Goal: Information Seeking & Learning: Learn about a topic

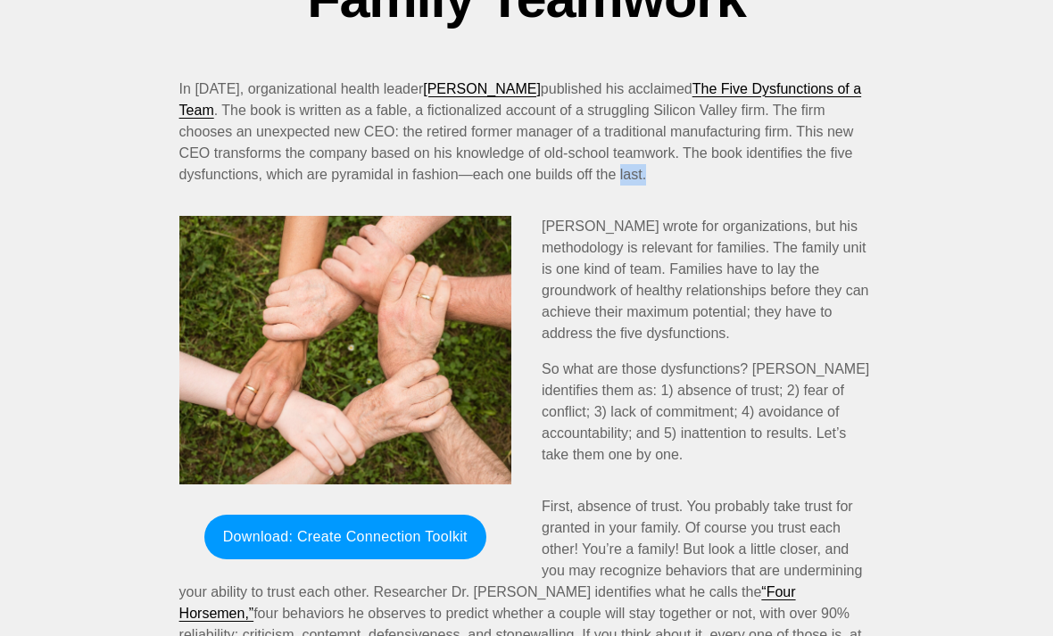
scroll to position [204, 0]
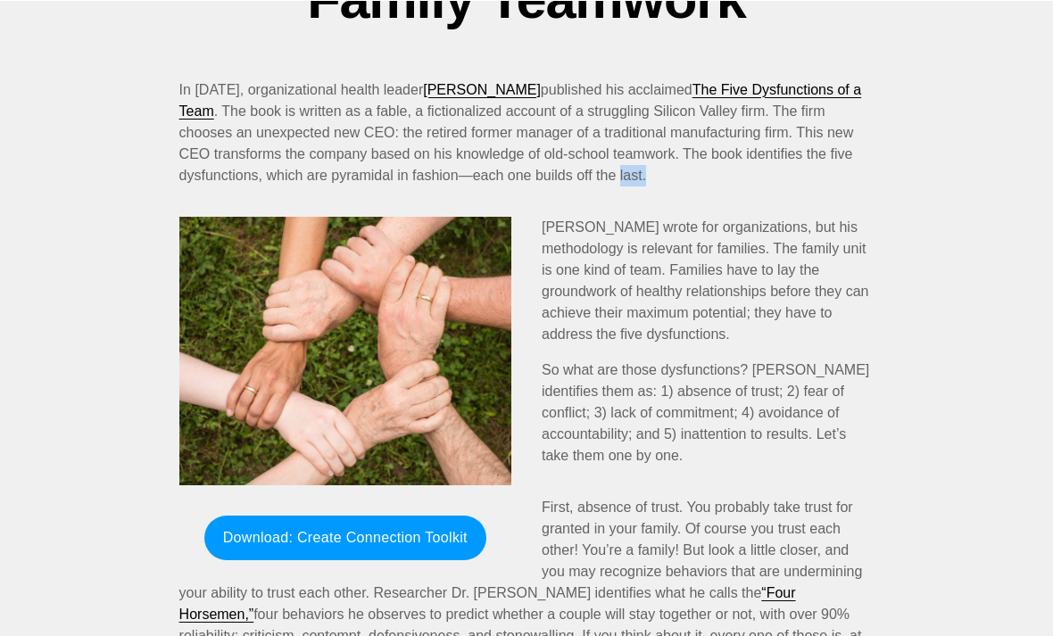
click at [451, 395] on div at bounding box center [345, 351] width 332 height 270
click at [380, 462] on div at bounding box center [345, 351] width 332 height 270
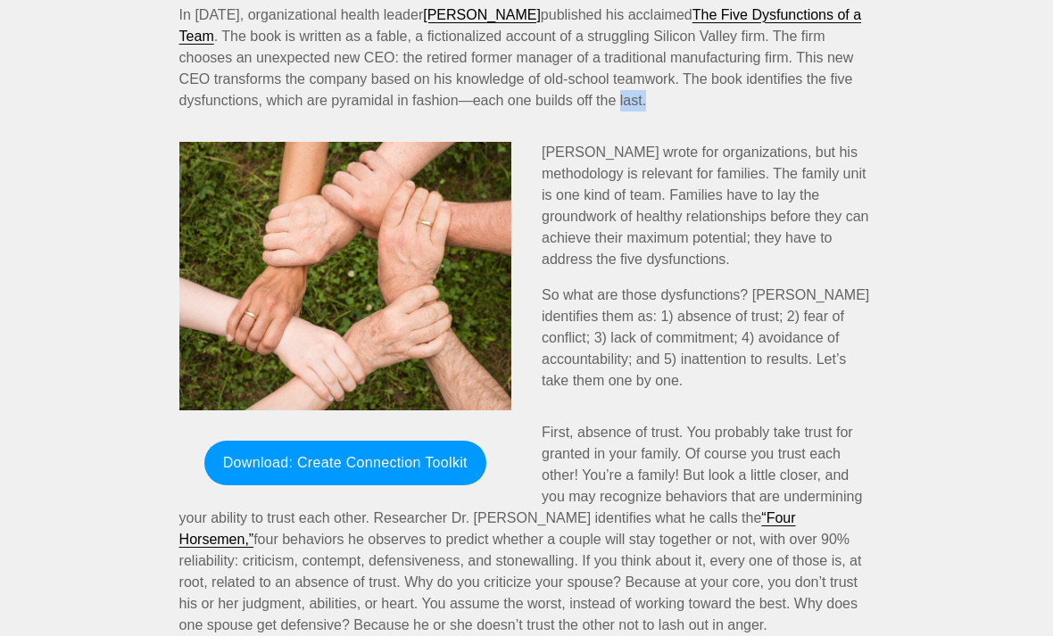
scroll to position [274, 0]
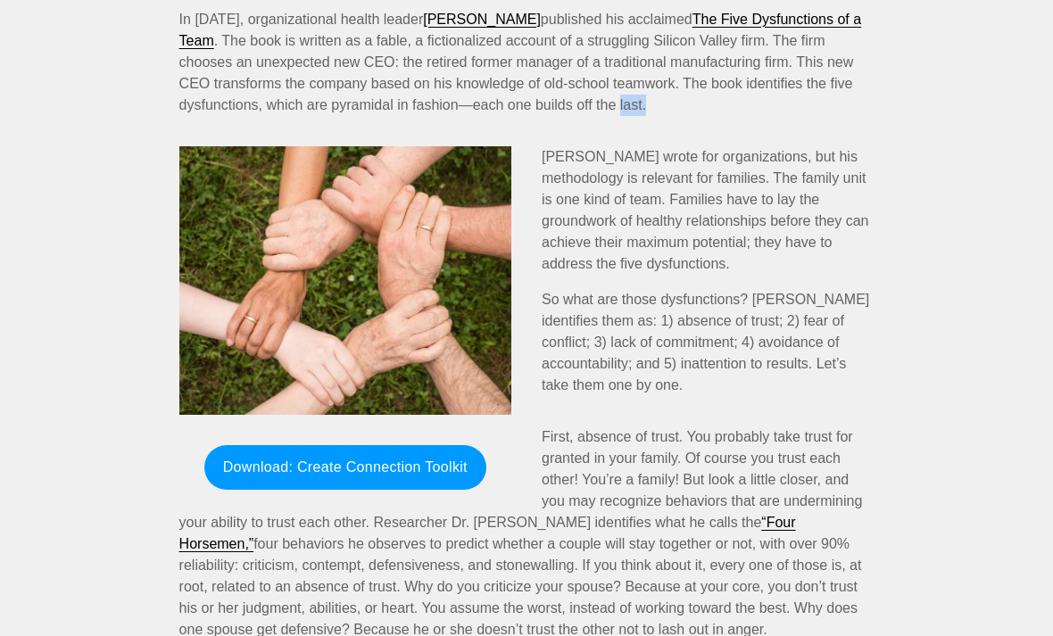
click at [411, 309] on div at bounding box center [345, 281] width 332 height 270
click at [358, 253] on div at bounding box center [345, 281] width 332 height 270
click at [395, 301] on div at bounding box center [345, 281] width 332 height 270
click at [382, 322] on div at bounding box center [345, 281] width 332 height 270
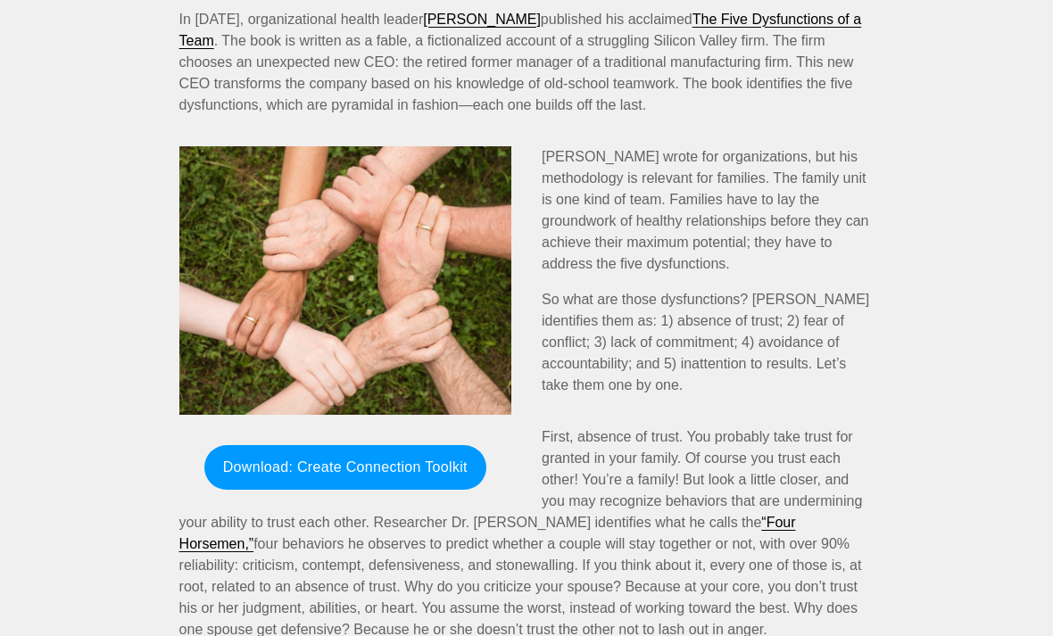
click at [375, 327] on div at bounding box center [345, 281] width 332 height 270
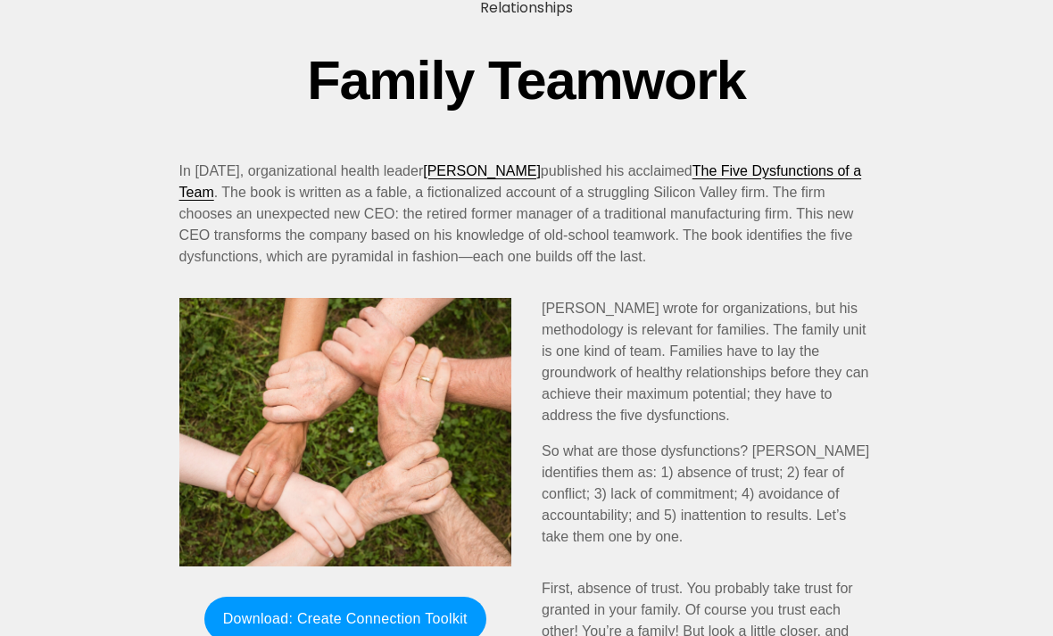
scroll to position [155, 0]
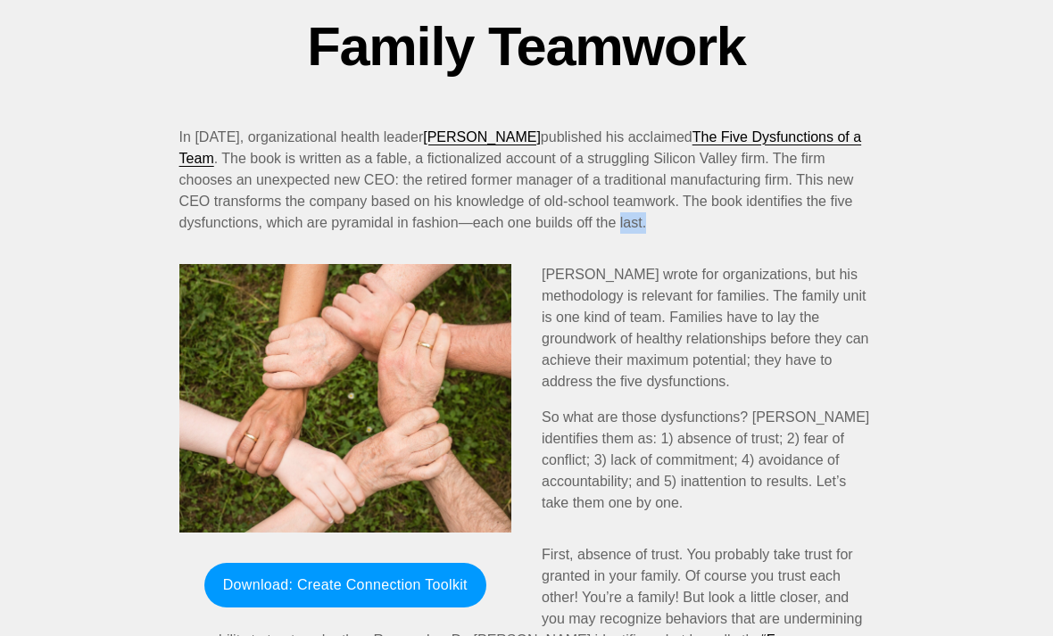
click at [374, 420] on div at bounding box center [345, 400] width 332 height 270
click at [747, 259] on div "[PERSON_NAME] wrote for organizations, but his methodology is relevant for fami…" at bounding box center [527, 390] width 726 height 280
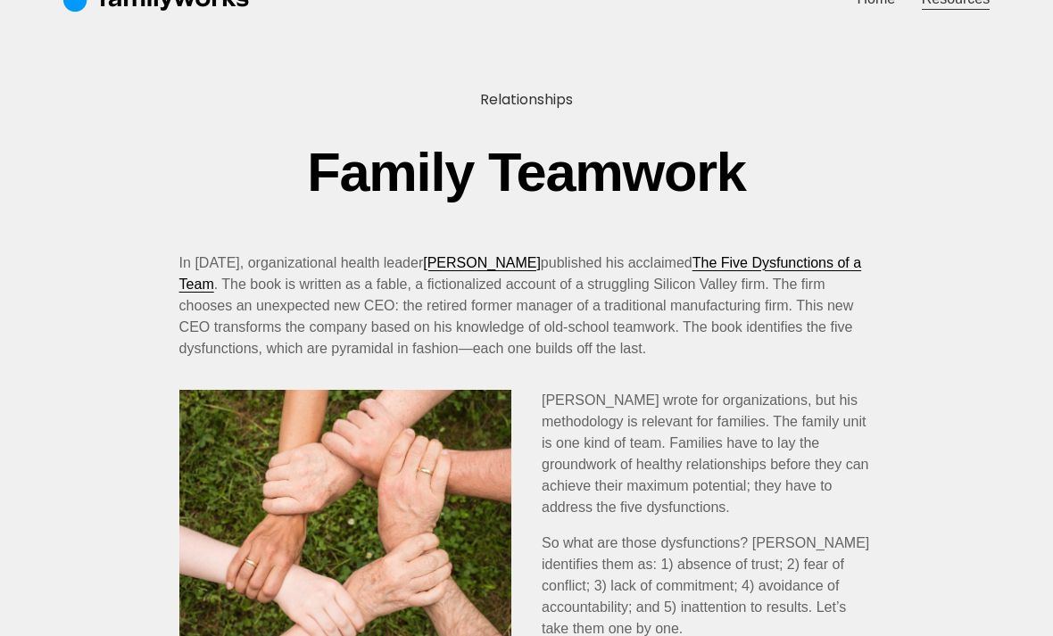
scroll to position [0, 0]
